Goal: Task Accomplishment & Management: Manage account settings

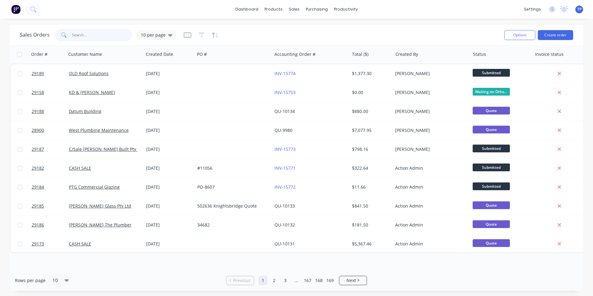
click at [78, 34] on input "text" at bounding box center [102, 35] width 60 height 12
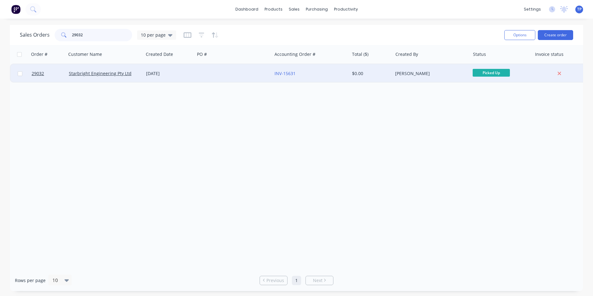
type input "29032"
click at [195, 73] on div at bounding box center [233, 73] width 77 height 19
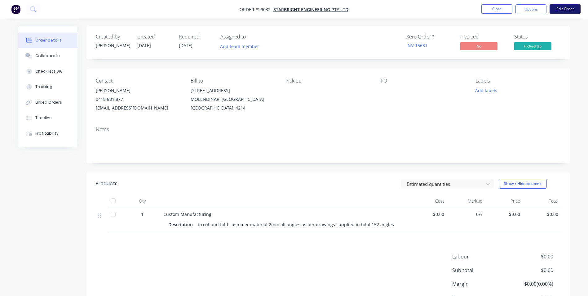
click at [559, 9] on button "Edit Order" at bounding box center [565, 8] width 31 height 9
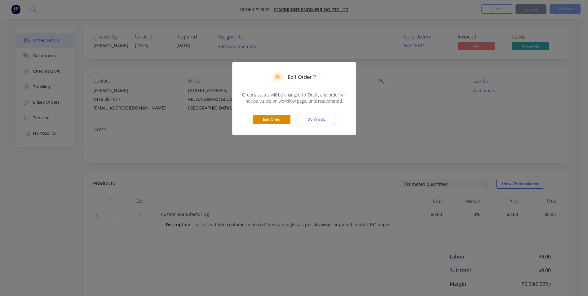
click at [260, 118] on button "Edit Order" at bounding box center [271, 119] width 37 height 9
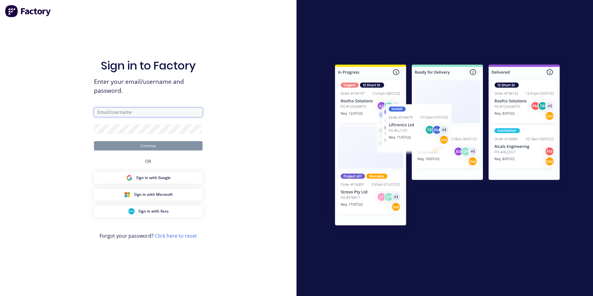
type input "[PERSON_NAME][EMAIL_ADDRESS][PERSON_NAME][DOMAIN_NAME]"
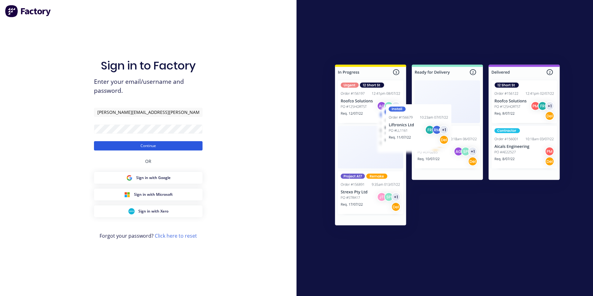
drag, startPoint x: 166, startPoint y: 146, endPoint x: 157, endPoint y: 149, distance: 8.9
click at [165, 146] on button "Continue" at bounding box center [148, 145] width 109 height 9
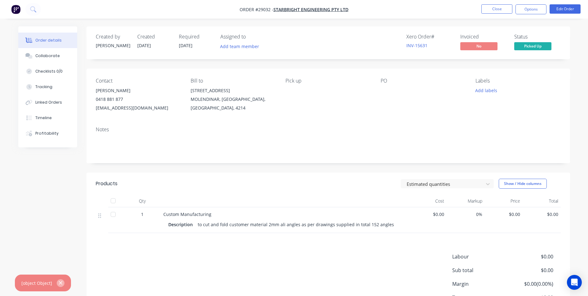
click at [59, 284] on icon "button" at bounding box center [61, 283] width 4 height 6
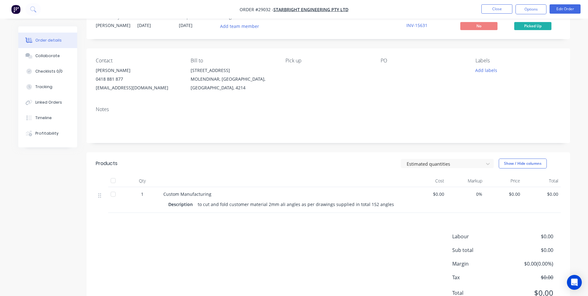
scroll to position [31, 0]
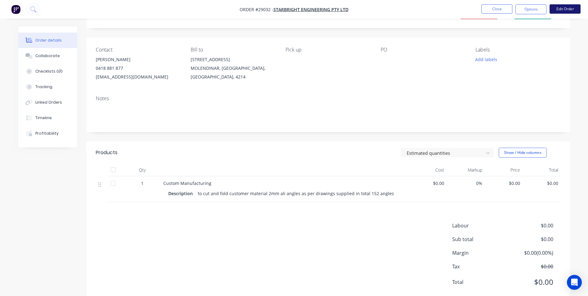
click at [566, 12] on button "Edit Order" at bounding box center [565, 8] width 31 height 9
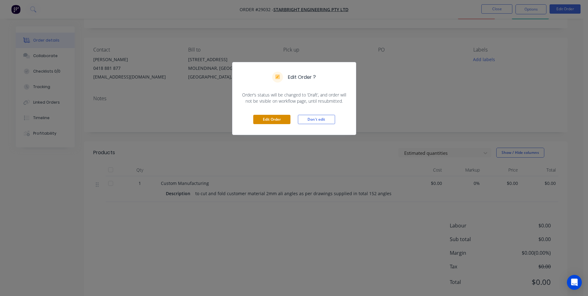
click at [266, 119] on button "Edit Order" at bounding box center [271, 119] width 37 height 9
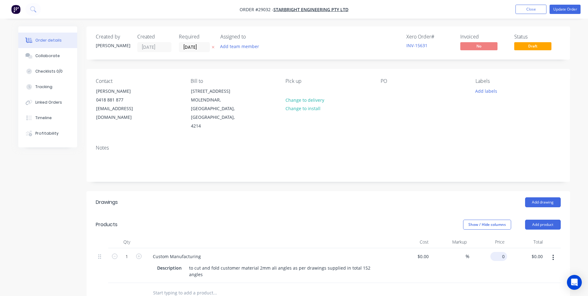
click at [504, 252] on input "0" at bounding box center [500, 256] width 14 height 9
type input "$866.25"
click at [526, 283] on div at bounding box center [328, 293] width 465 height 20
drag, startPoint x: 561, startPoint y: 8, endPoint x: 558, endPoint y: 11, distance: 4.4
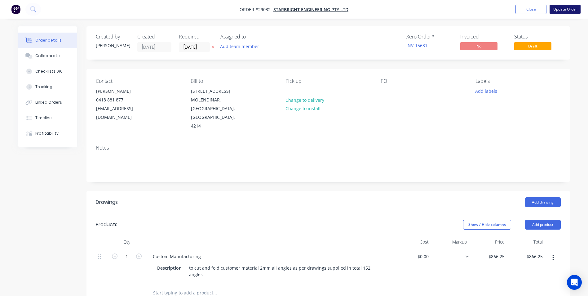
click at [561, 8] on button "Update Order" at bounding box center [565, 9] width 31 height 9
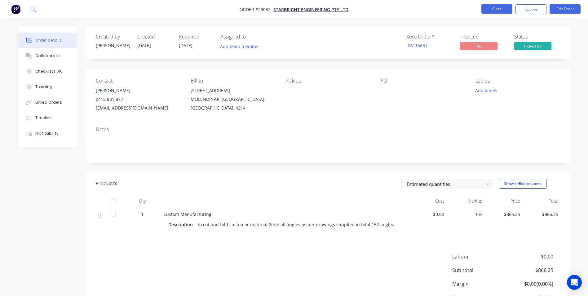
click at [485, 7] on button "Close" at bounding box center [497, 8] width 31 height 9
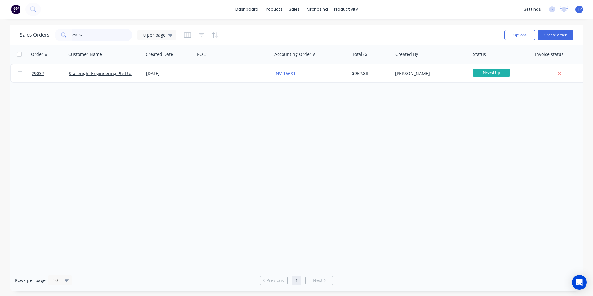
click at [92, 33] on input "29032" at bounding box center [102, 35] width 60 height 12
type input "2"
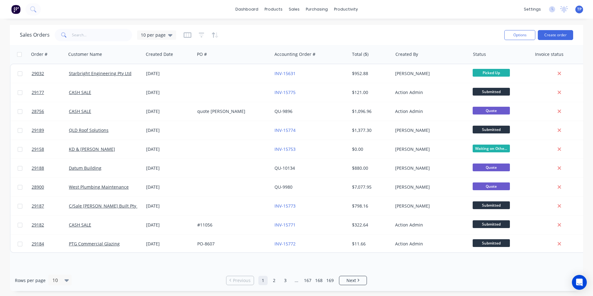
click at [191, 282] on div "Rows per page 10" at bounding box center [109, 280] width 188 height 11
click at [92, 38] on input "text" at bounding box center [102, 35] width 60 height 12
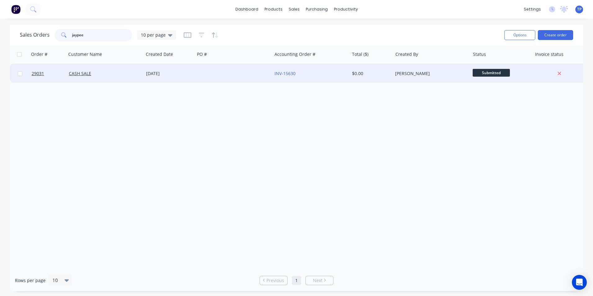
type input "jaypee"
click at [194, 77] on div "[DATE]" at bounding box center [169, 73] width 51 height 19
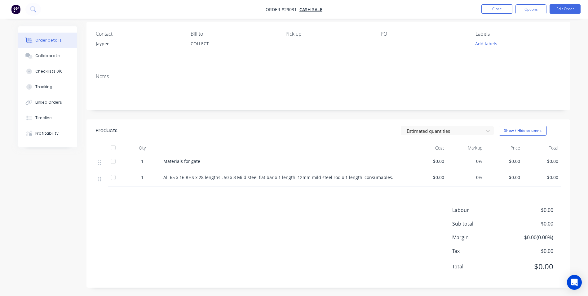
scroll to position [48, 0]
click at [488, 7] on button "Close" at bounding box center [497, 8] width 31 height 9
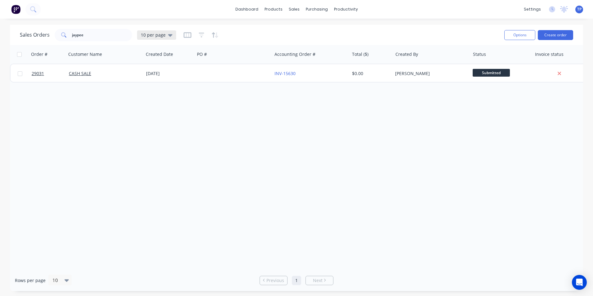
click at [169, 35] on icon at bounding box center [170, 35] width 4 height 2
click at [149, 111] on button "Archived" at bounding box center [174, 112] width 71 height 7
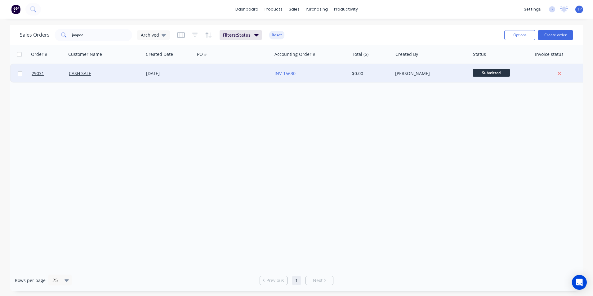
click at [109, 76] on div "CASH SALE" at bounding box center [103, 73] width 69 height 6
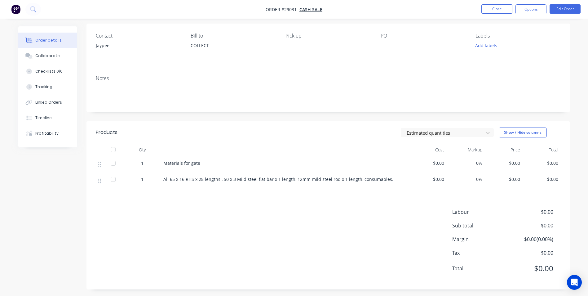
scroll to position [48, 0]
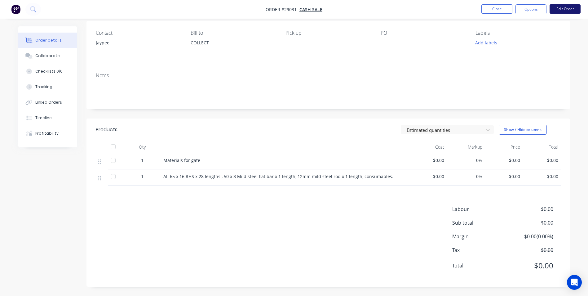
click at [556, 9] on button "Edit Order" at bounding box center [565, 8] width 31 height 9
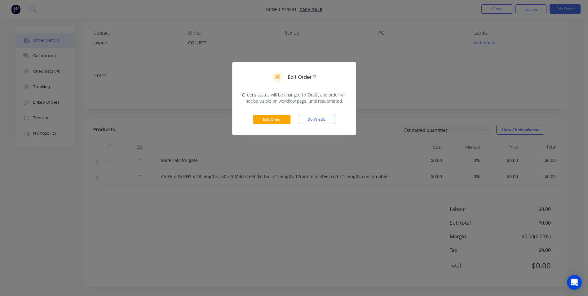
click at [163, 113] on div "Edit Order ? Order’s status will be changed to ‘Draft’, and order will not be v…" at bounding box center [294, 148] width 588 height 296
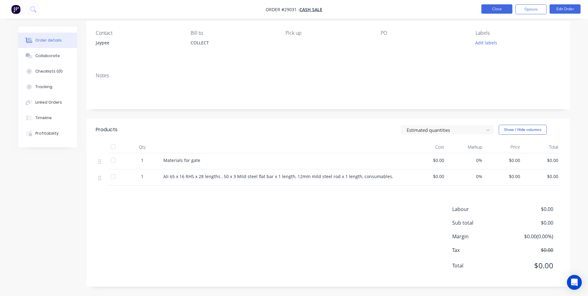
click at [489, 7] on button "Close" at bounding box center [497, 8] width 31 height 9
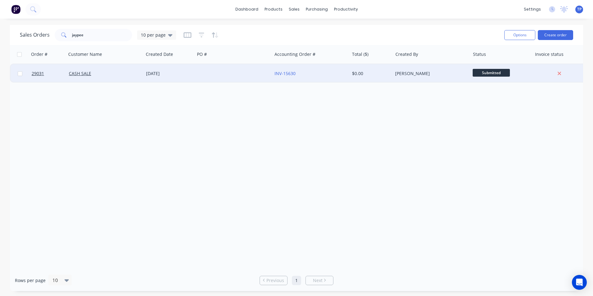
click at [253, 71] on div at bounding box center [233, 73] width 77 height 19
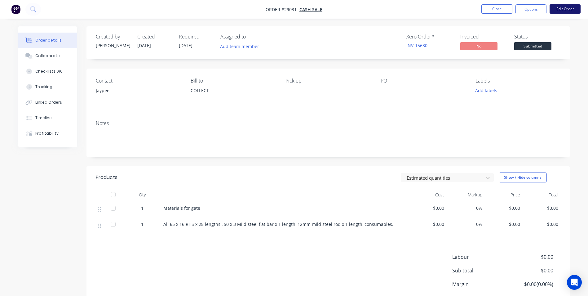
click at [557, 10] on button "Edit Order" at bounding box center [565, 8] width 31 height 9
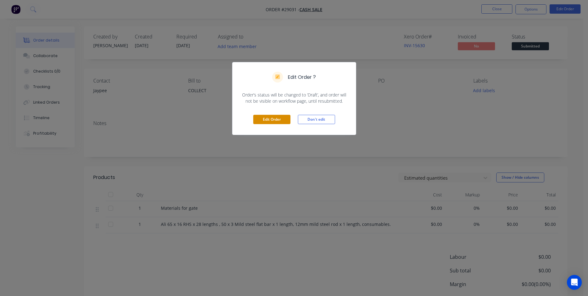
click at [270, 119] on button "Edit Order" at bounding box center [271, 119] width 37 height 9
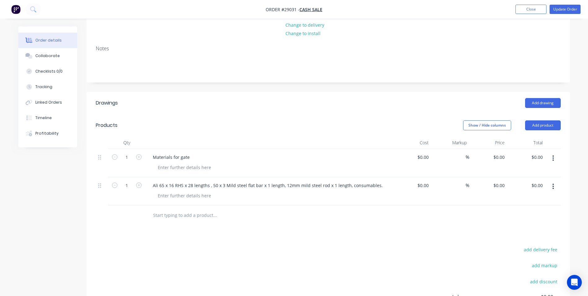
scroll to position [93, 0]
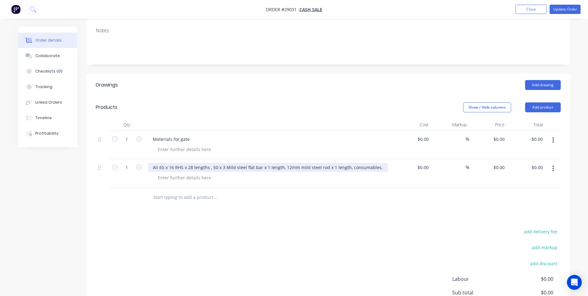
click at [377, 167] on div "Ali 65 x 16 RHS x 28 lengths , 50 x 3 Mild steel flat bar x 1 length, 12mm mild…" at bounding box center [268, 167] width 240 height 9
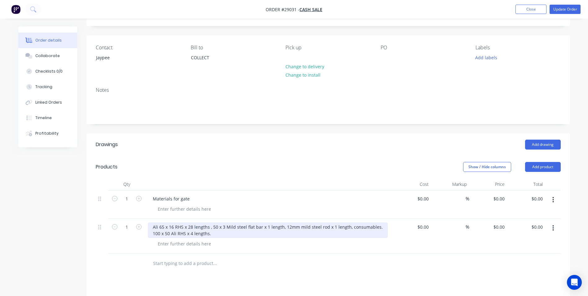
scroll to position [31, 0]
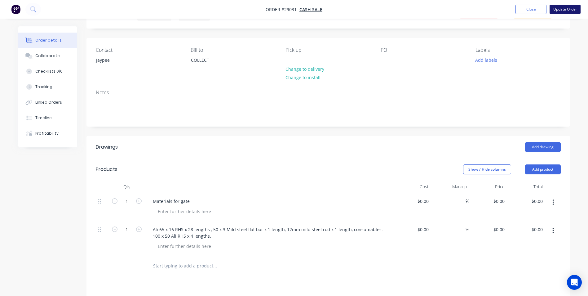
click at [558, 8] on button "Update Order" at bounding box center [565, 9] width 31 height 9
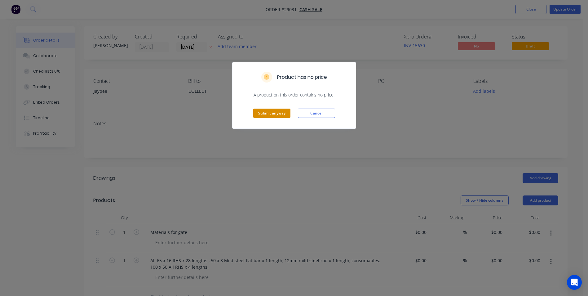
click at [283, 111] on button "Submit anyway" at bounding box center [271, 113] width 37 height 9
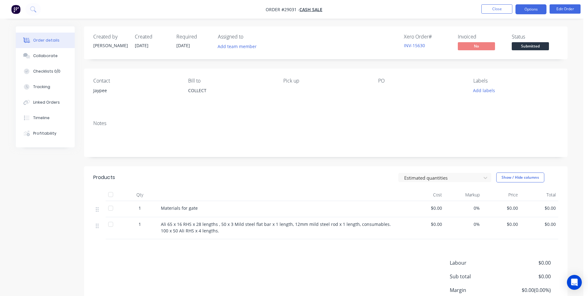
click at [528, 9] on button "Options" at bounding box center [531, 9] width 31 height 10
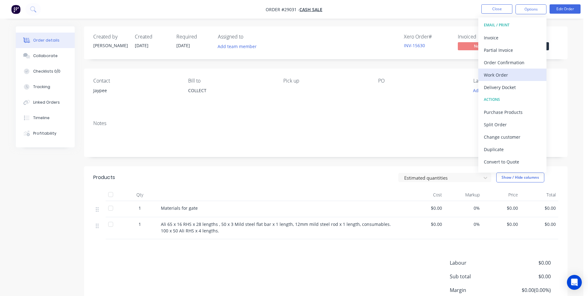
click at [504, 74] on div "Work Order" at bounding box center [512, 74] width 57 height 9
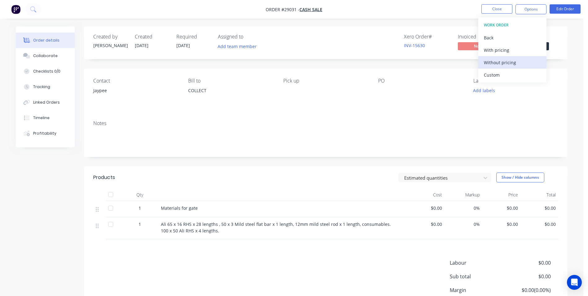
click at [496, 62] on div "Without pricing" at bounding box center [512, 62] width 57 height 9
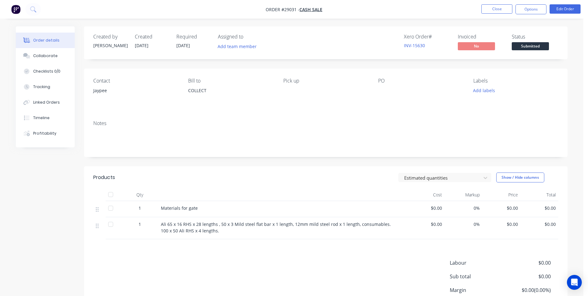
click at [446, 7] on nav "Order #29031 - CASH SALE Close Options Edit Order" at bounding box center [294, 9] width 588 height 19
click at [561, 6] on button "Edit Order" at bounding box center [565, 8] width 31 height 9
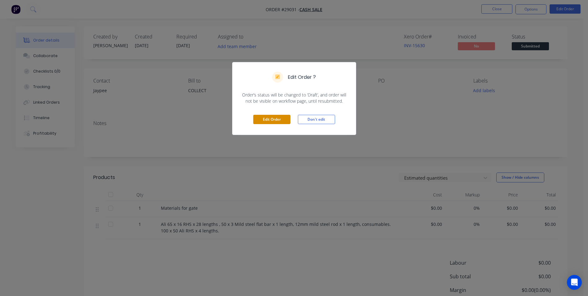
click at [284, 119] on button "Edit Order" at bounding box center [271, 119] width 37 height 9
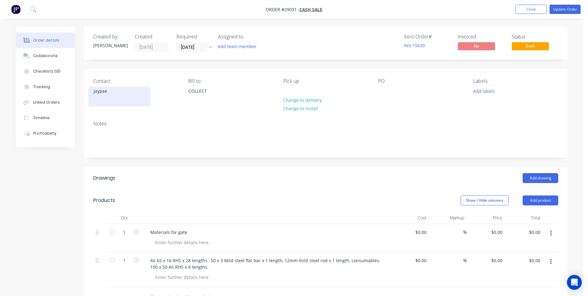
click at [112, 94] on div "Jaypee" at bounding box center [119, 91] width 51 height 9
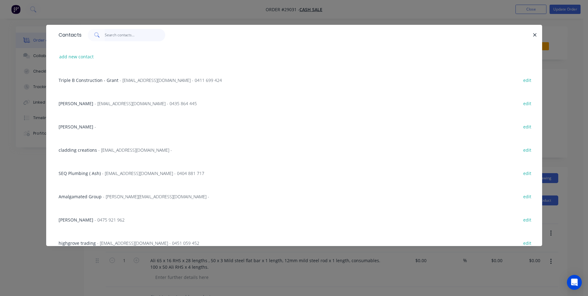
click at [114, 35] on input "text" at bounding box center [135, 35] width 60 height 12
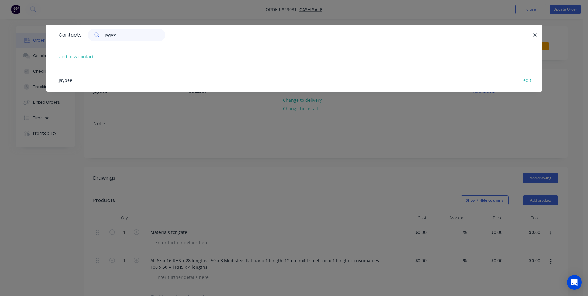
type input "jaypee"
click at [63, 81] on span "Jaypee" at bounding box center [66, 80] width 14 height 6
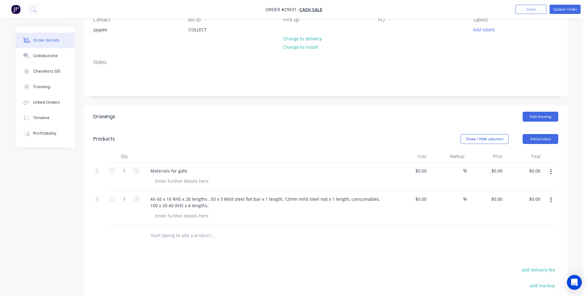
scroll to position [62, 0]
click at [552, 201] on button "button" at bounding box center [551, 199] width 15 height 11
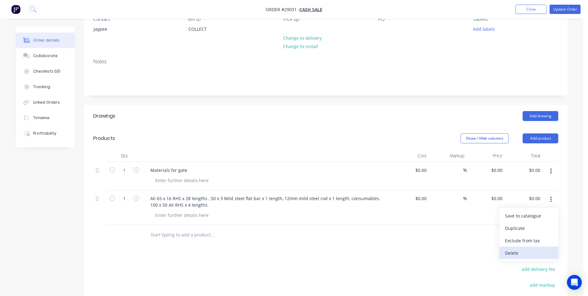
click at [517, 253] on div "Delete" at bounding box center [529, 252] width 48 height 9
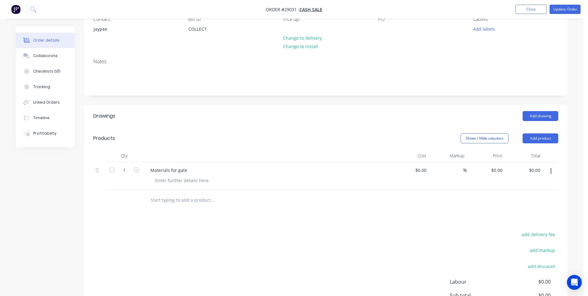
click at [288, 171] on div "Materials for gate" at bounding box center [266, 170] width 243 height 9
click at [177, 181] on div at bounding box center [181, 180] width 63 height 9
click at [561, 9] on button "Update Order" at bounding box center [565, 9] width 31 height 9
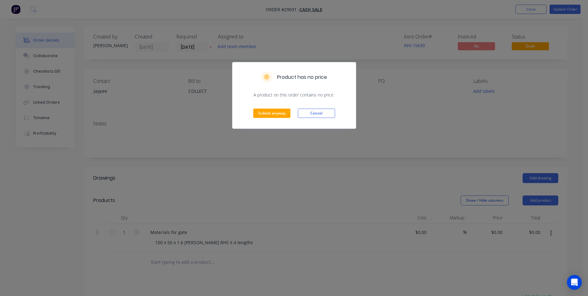
click at [420, 105] on div "Product has no price A product on this order contains no price. Submit anyway C…" at bounding box center [294, 148] width 588 height 296
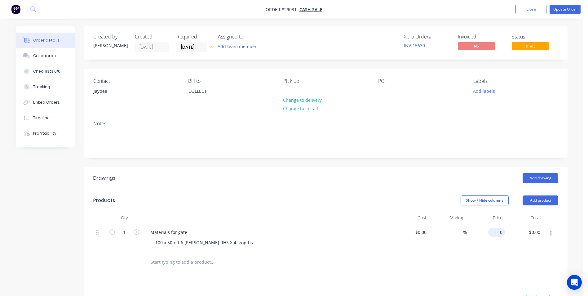
click at [500, 232] on input "0" at bounding box center [498, 232] width 14 height 9
type input "$133.00"
click at [491, 260] on div at bounding box center [325, 262] width 465 height 20
click at [135, 232] on icon "button" at bounding box center [137, 232] width 6 height 6
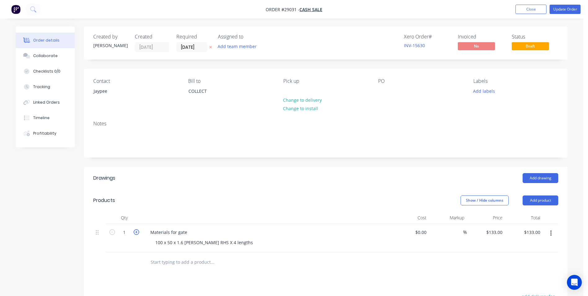
type input "2"
type input "$266.00"
click at [135, 232] on icon "button" at bounding box center [137, 232] width 6 height 6
type input "3"
type input "$399.00"
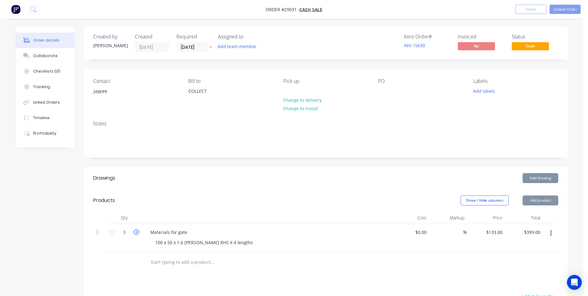
click at [135, 232] on icon "button" at bounding box center [137, 232] width 6 height 6
type input "4"
type input "$532.00"
click at [182, 242] on div "100 x 50 x 1.6 [PERSON_NAME] RHS X 4 lengths" at bounding box center [204, 242] width 108 height 9
click at [564, 8] on button "Update Order" at bounding box center [565, 9] width 31 height 9
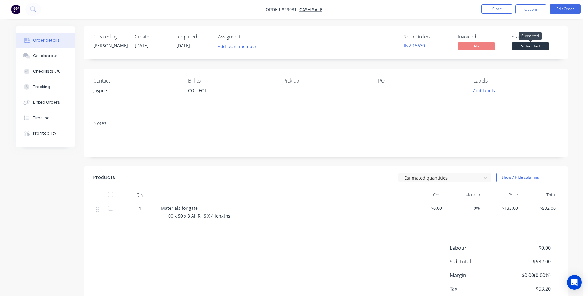
click at [537, 47] on span "Submitted" at bounding box center [530, 46] width 37 height 8
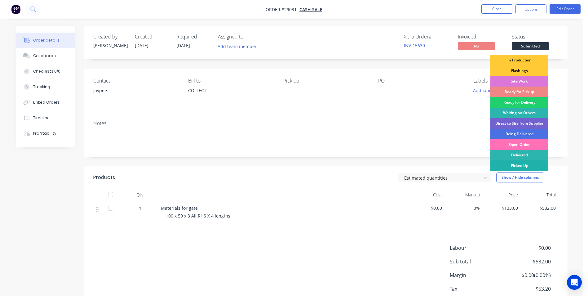
click at [525, 165] on div "Picked Up" at bounding box center [520, 165] width 58 height 11
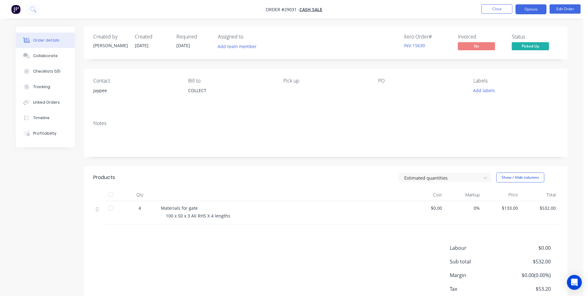
click at [538, 6] on button "Options" at bounding box center [531, 9] width 31 height 10
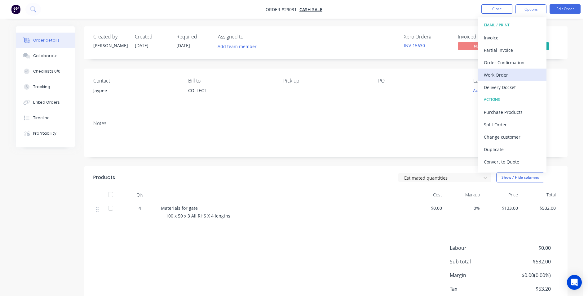
click at [501, 74] on div "Work Order" at bounding box center [512, 74] width 57 height 9
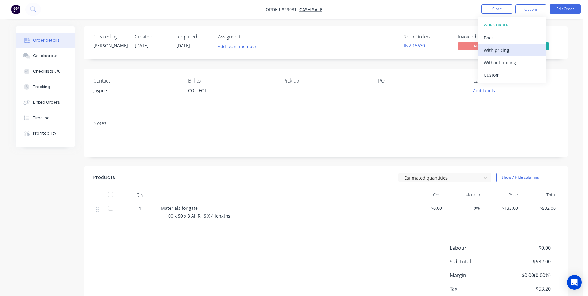
click at [503, 50] on div "With pricing" at bounding box center [512, 50] width 57 height 9
